Goal: Information Seeking & Learning: Learn about a topic

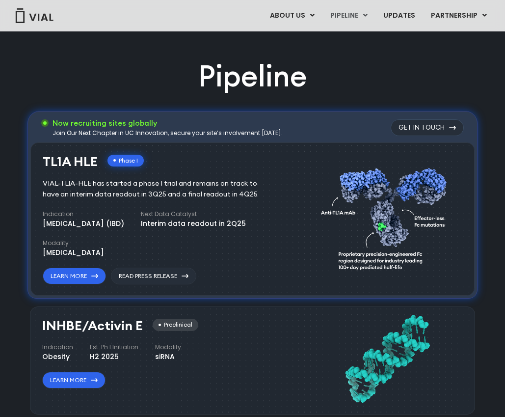
scroll to position [542, 0]
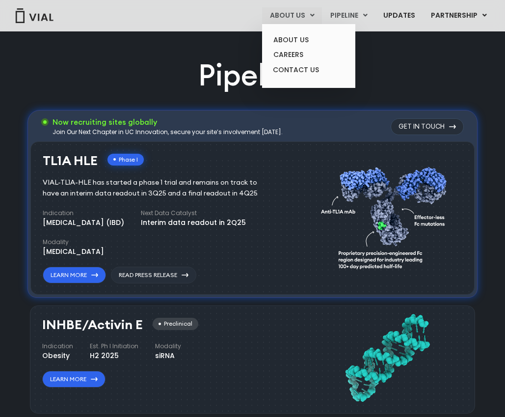
click at [299, 17] on link "ABOUT US" at bounding box center [292, 15] width 60 height 17
click at [297, 41] on link "ABOUT US" at bounding box center [309, 39] width 86 height 15
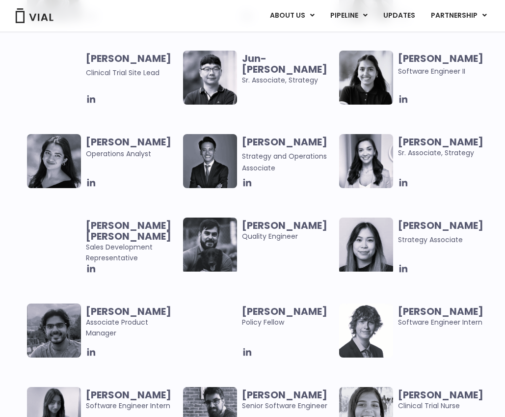
scroll to position [1819, 0]
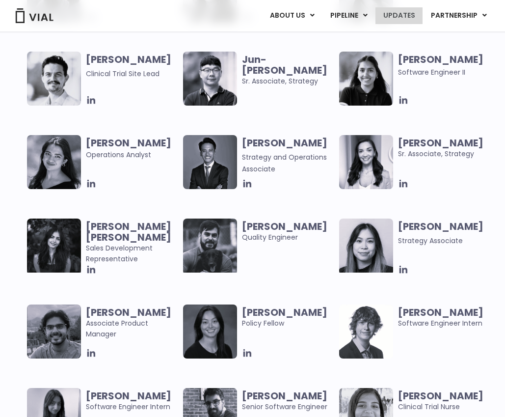
click at [398, 14] on link "UPDATES" at bounding box center [398, 15] width 47 height 17
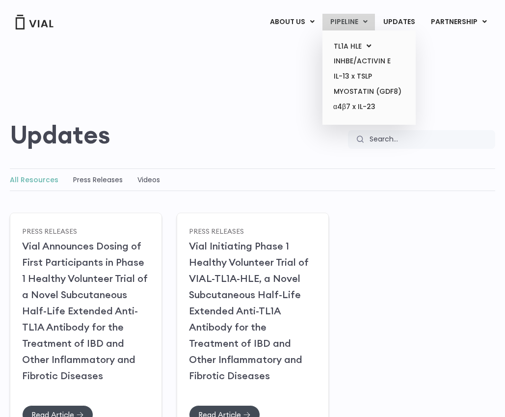
click at [372, 19] on link "PIPELINE" at bounding box center [348, 22] width 53 height 17
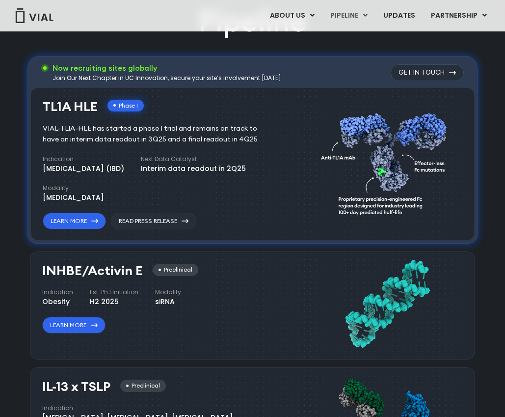
scroll to position [597, 0]
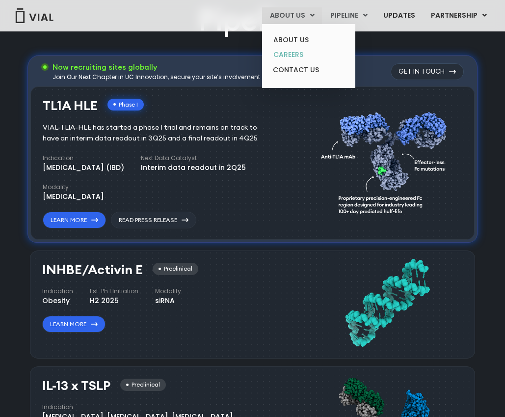
click at [301, 54] on link "CAREERS" at bounding box center [309, 54] width 86 height 15
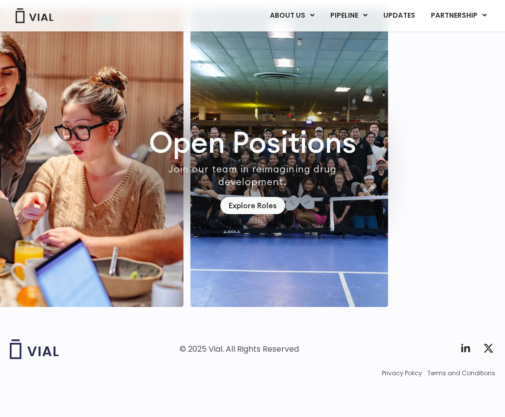
scroll to position [2778, 0]
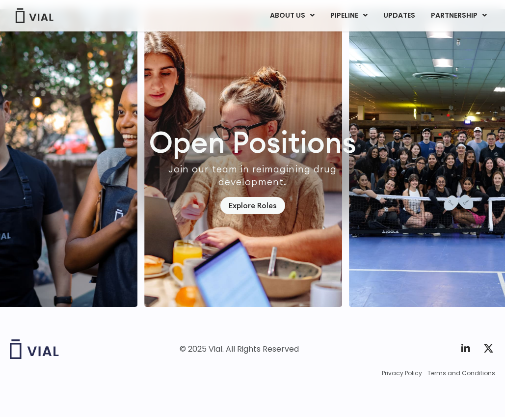
click at [342, 246] on img "2 / 7" at bounding box center [243, 158] width 198 height 298
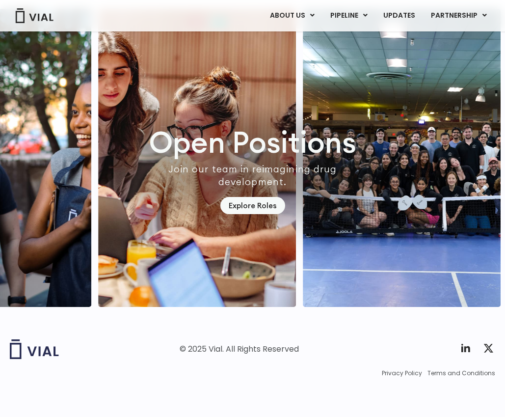
click at [275, 263] on img "2 / 7" at bounding box center [197, 158] width 198 height 298
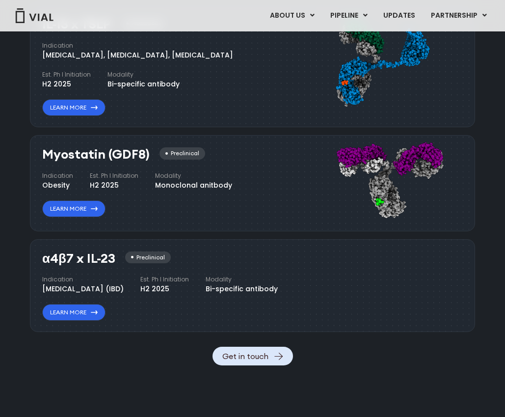
scroll to position [1032, 0]
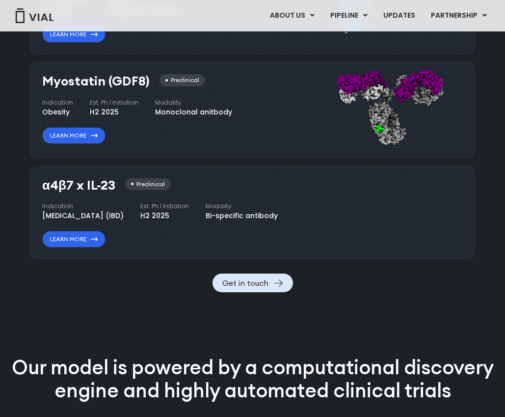
drag, startPoint x: 41, startPoint y: 172, endPoint x: 174, endPoint y: 287, distance: 176.1
click at [171, 259] on div "α4β7 x IL-23 Preclinical Indication [MEDICAL_DATA] (IBD) Est. Ph I Initiation H…" at bounding box center [252, 212] width 445 height 93
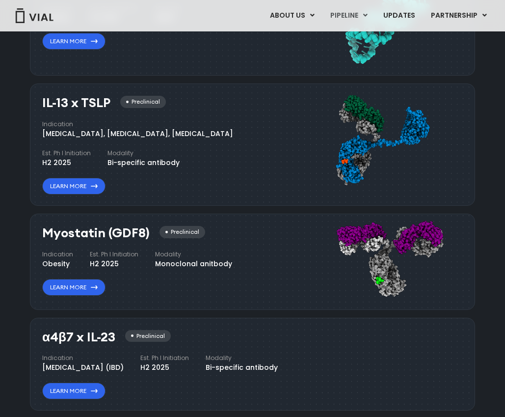
scroll to position [821, 0]
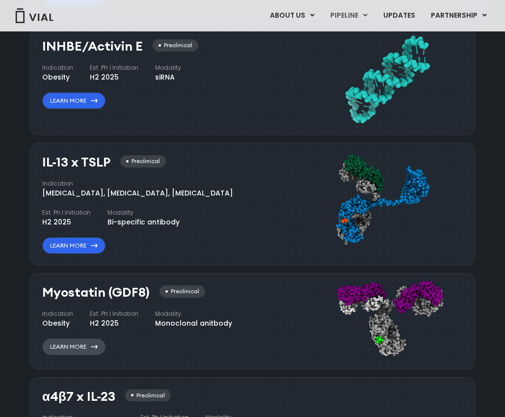
click at [96, 349] on link "Learn More" at bounding box center [73, 346] width 63 height 17
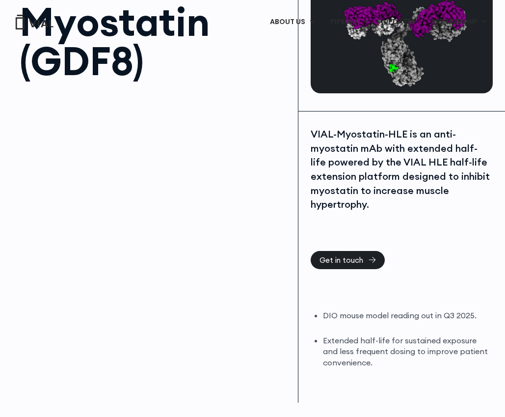
scroll to position [168, 0]
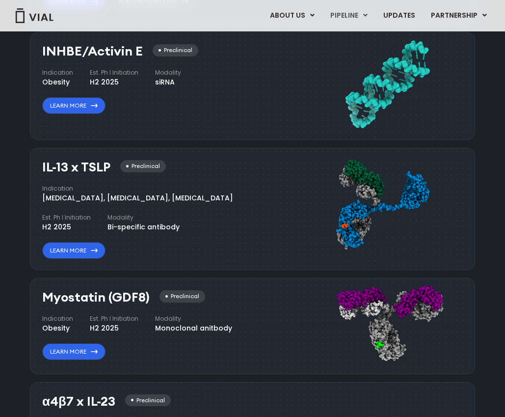
drag, startPoint x: 117, startPoint y: 194, endPoint x: 181, endPoint y: 214, distance: 66.8
click at [180, 213] on div "Indication [MEDICAL_DATA], [MEDICAL_DATA], [MEDICAL_DATA] Est. Ph I Initiation …" at bounding box center [161, 208] width 238 height 48
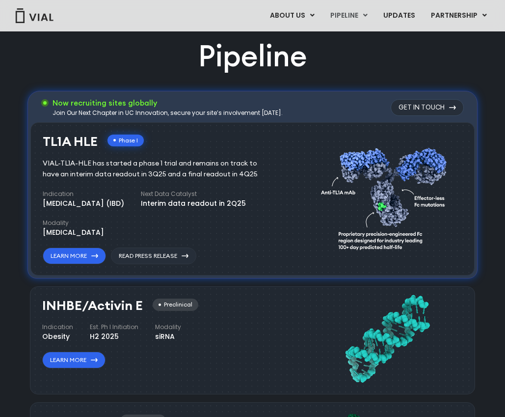
scroll to position [529, 0]
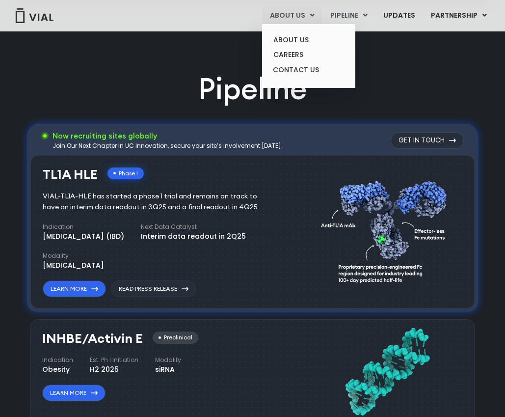
click at [282, 23] on link "ABOUT US" at bounding box center [292, 15] width 60 height 17
